Goal: Find specific page/section: Find specific page/section

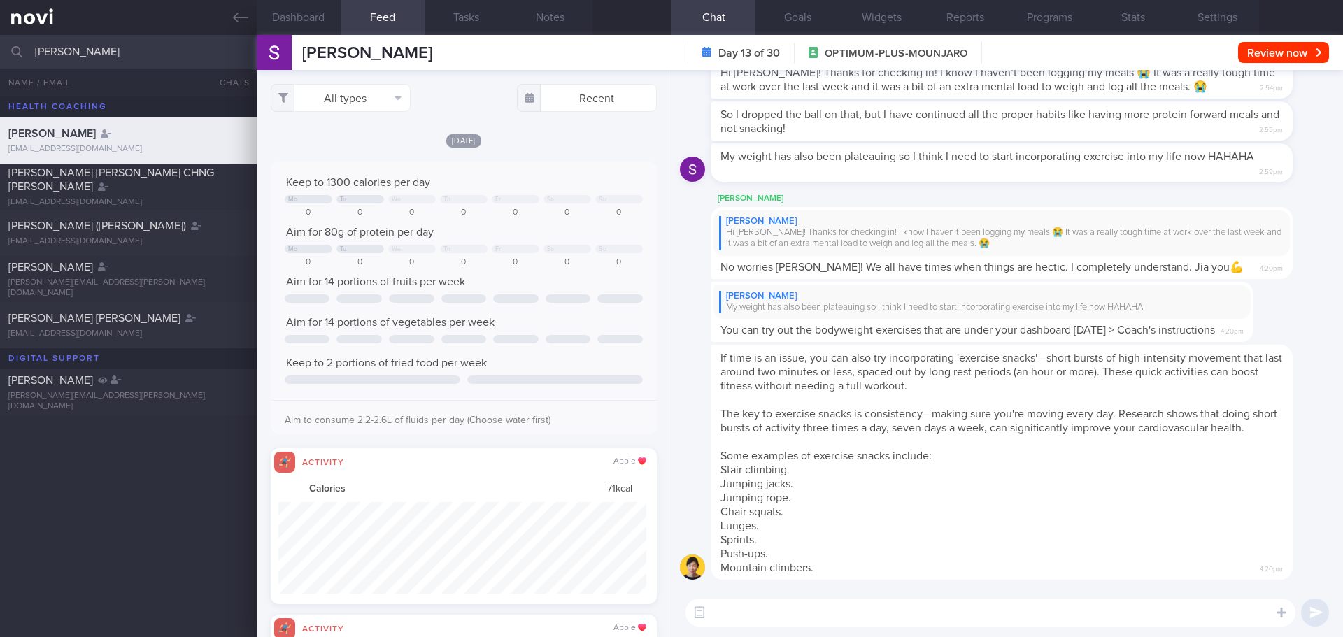
select select "9"
drag, startPoint x: 146, startPoint y: 51, endPoint x: 0, endPoint y: 24, distance: 148.6
click at [0, 40] on input "[PERSON_NAME]" at bounding box center [671, 52] width 1343 height 34
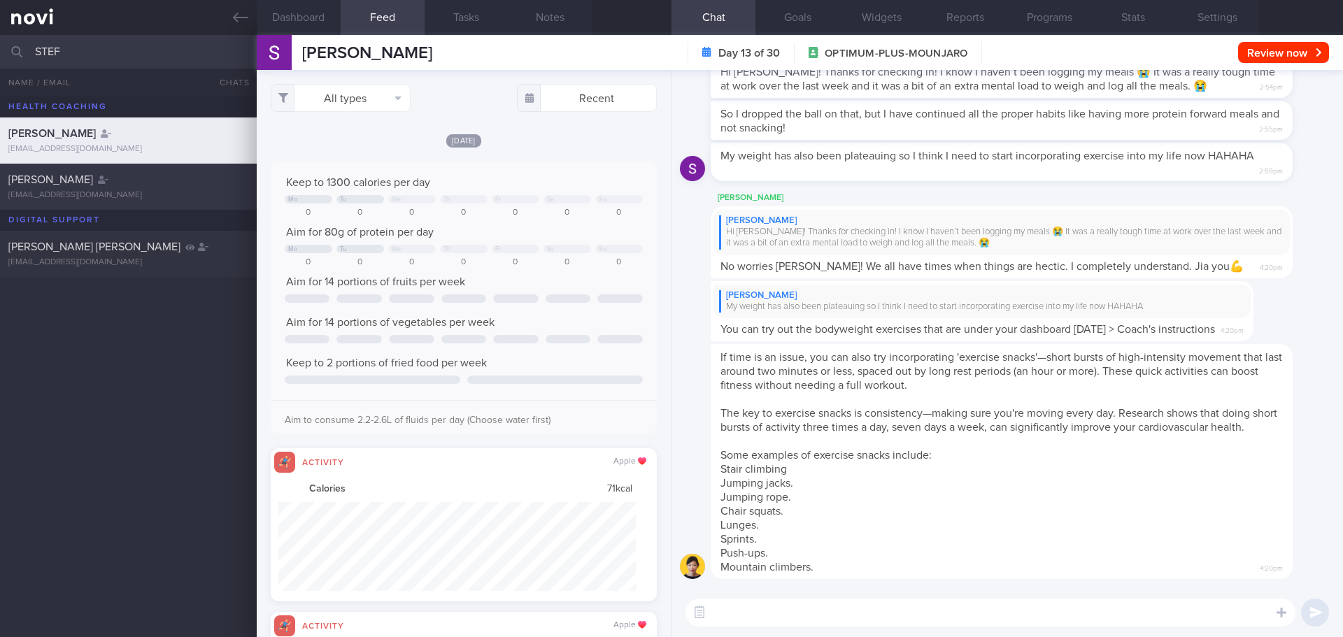
type input "STEF"
click at [67, 190] on div "[PERSON_NAME] [EMAIL_ADDRESS][DOMAIN_NAME]" at bounding box center [128, 187] width 257 height 28
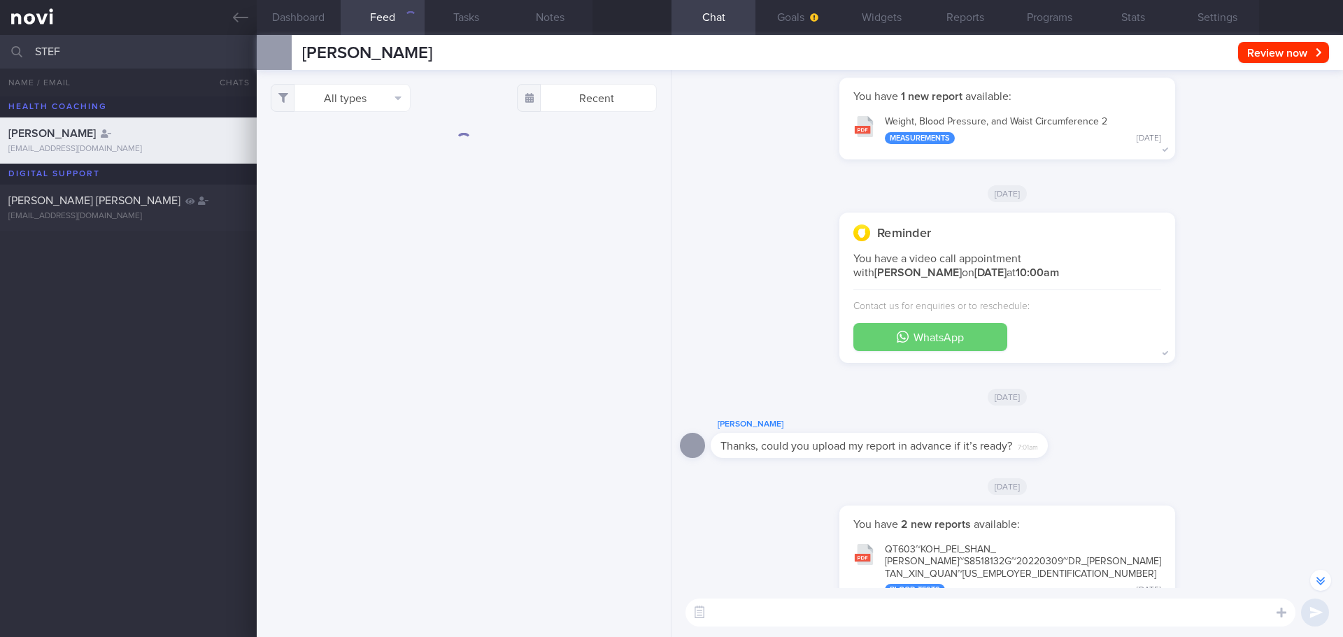
scroll to position [-911, 0]
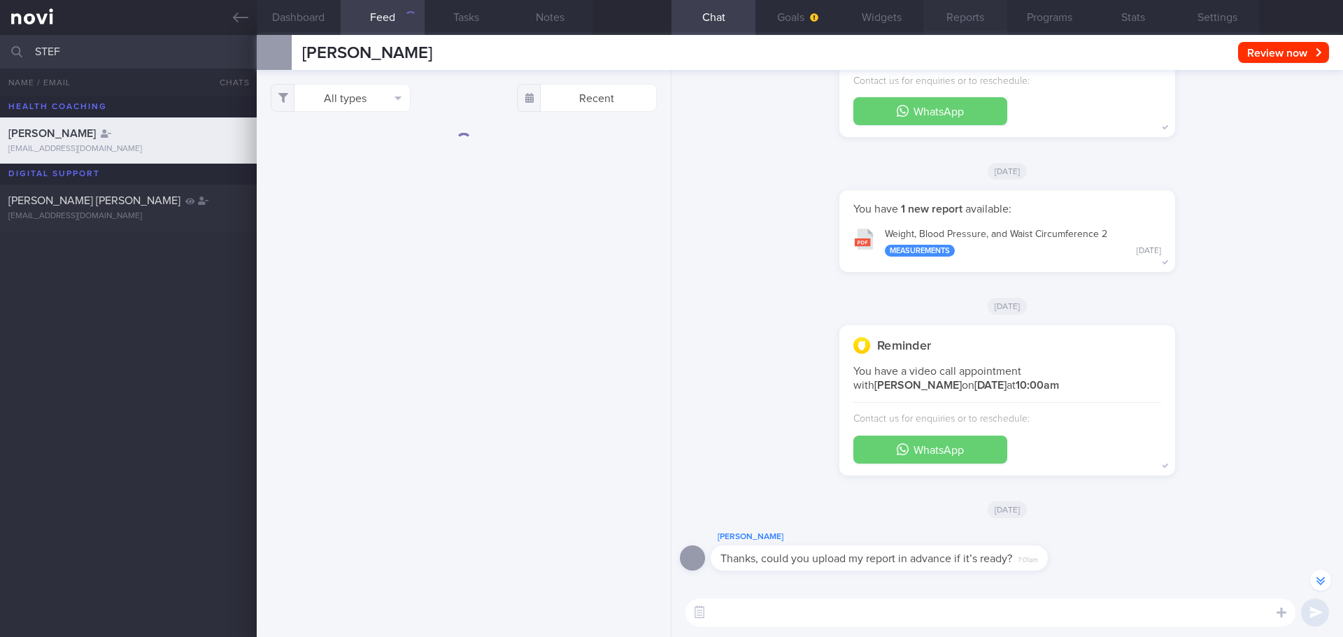
click at [978, 12] on button "Reports" at bounding box center [966, 17] width 84 height 35
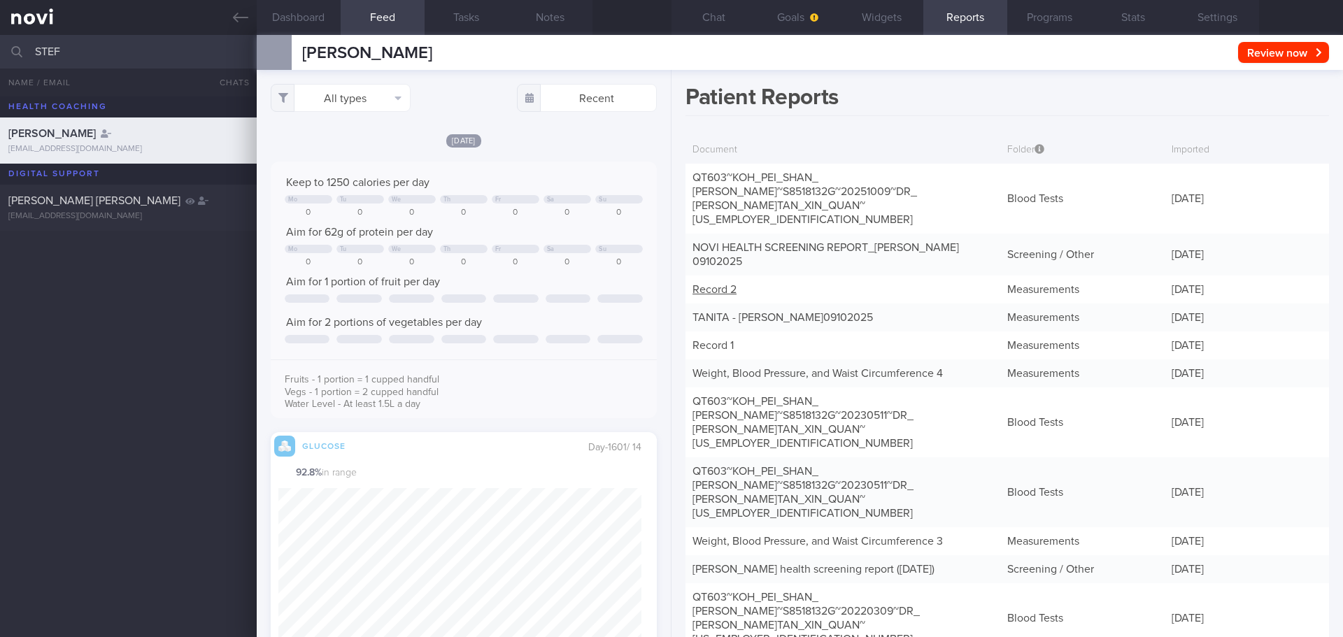
scroll to position [229, 364]
click at [724, 276] on div "Record 2" at bounding box center [843, 290] width 315 height 28
click at [723, 284] on link "Record 2" at bounding box center [715, 289] width 44 height 11
